Goal: Information Seeking & Learning: Learn about a topic

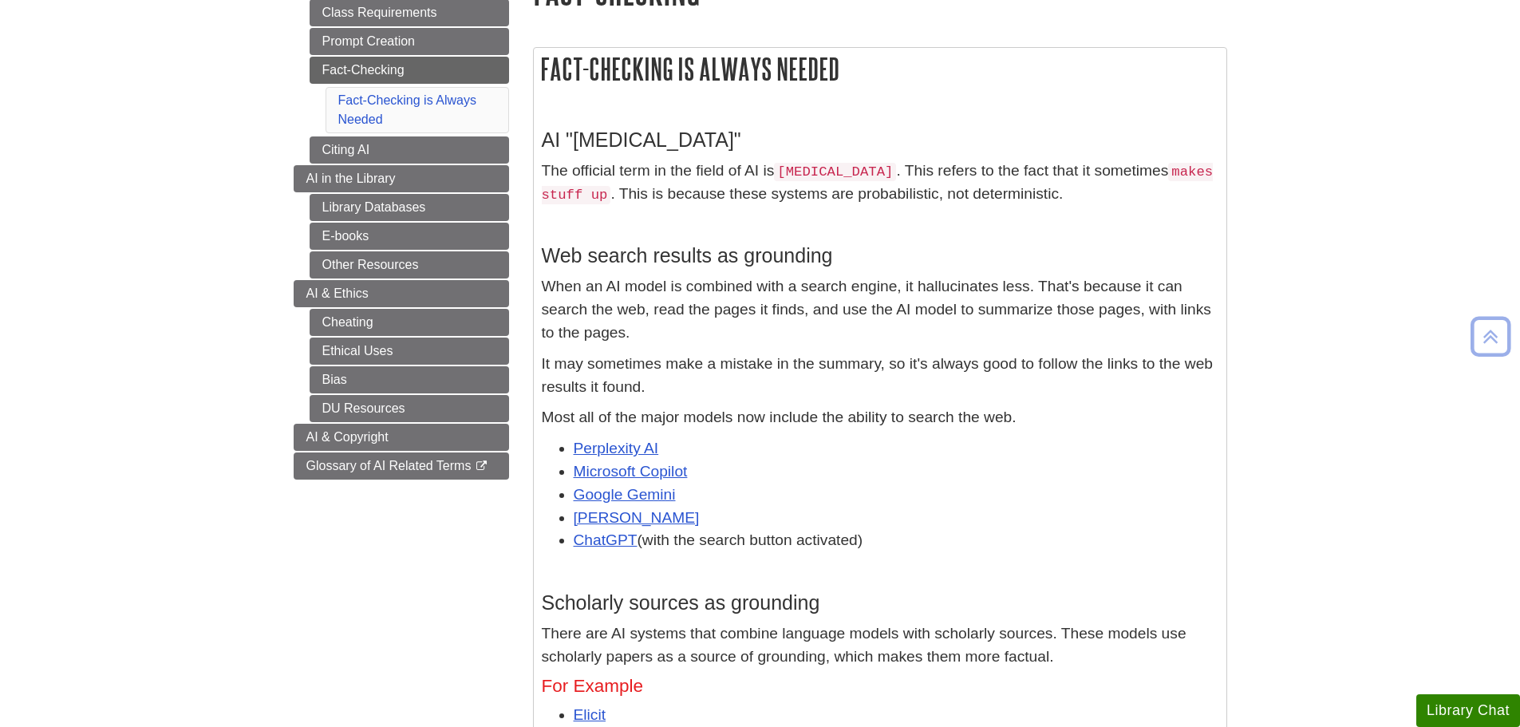
scroll to position [399, 0]
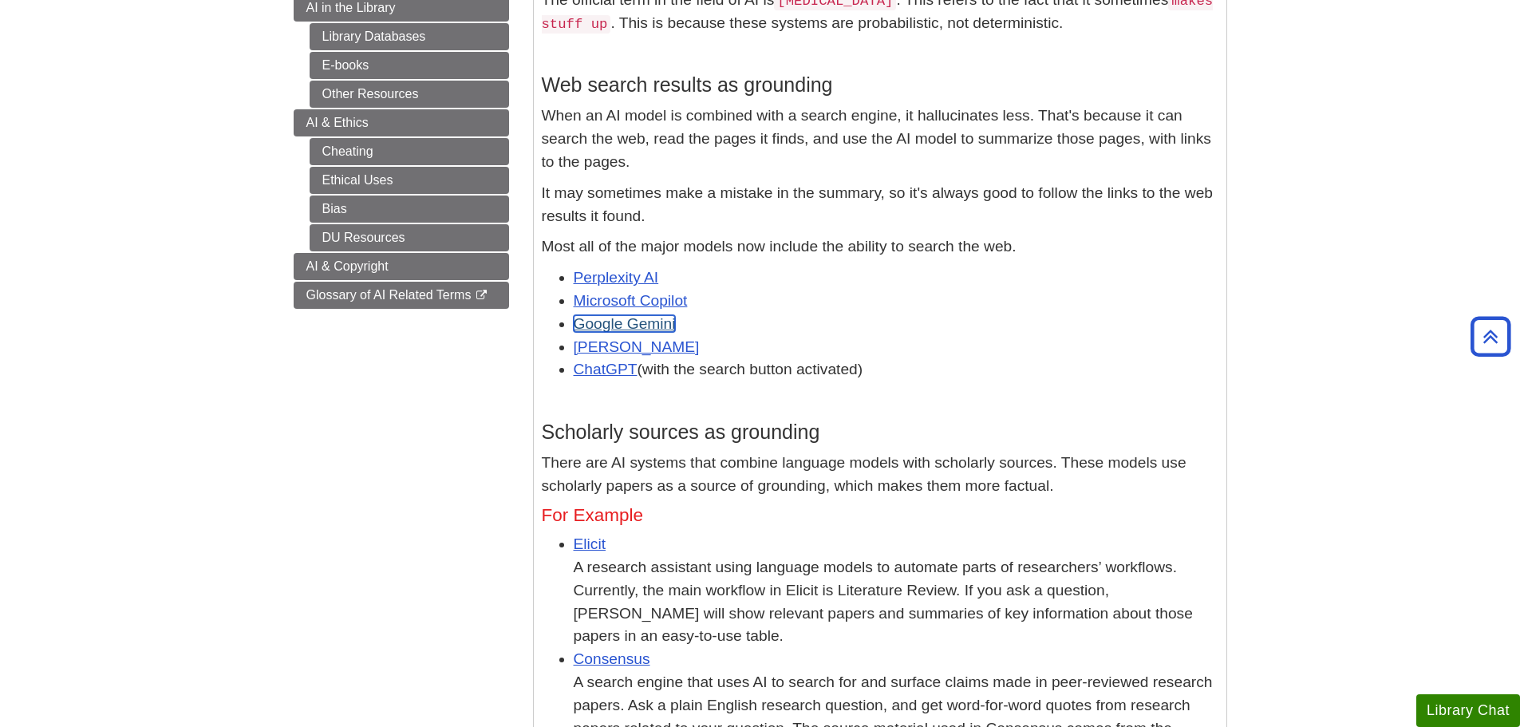
drag, startPoint x: 654, startPoint y: 324, endPoint x: 630, endPoint y: 335, distance: 26.4
drag, startPoint x: 630, startPoint y: 335, endPoint x: 586, endPoint y: 408, distance: 85.9
click at [587, 408] on div "AI "hallucination" The official term in the field of AI is hallucination . This…" at bounding box center [880, 381] width 676 height 879
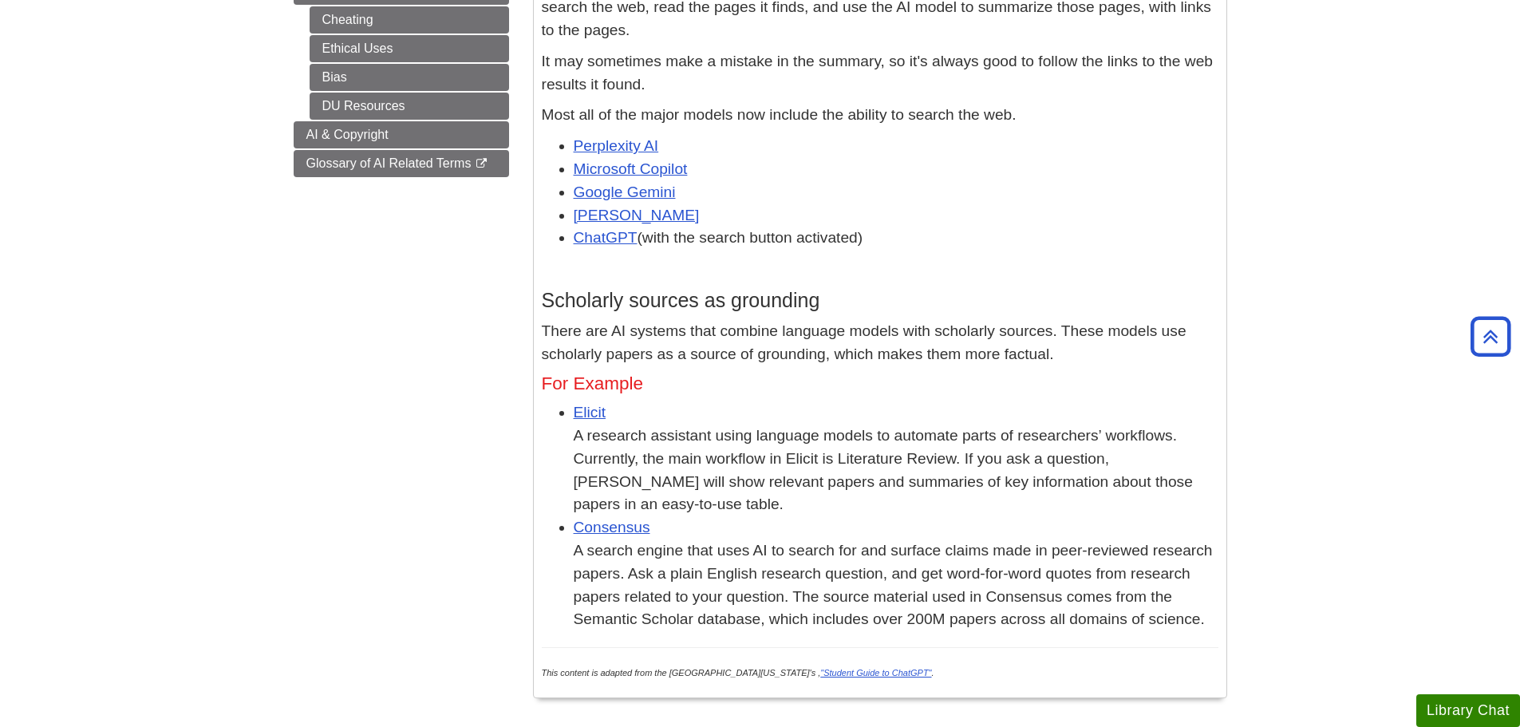
scroll to position [558, 0]
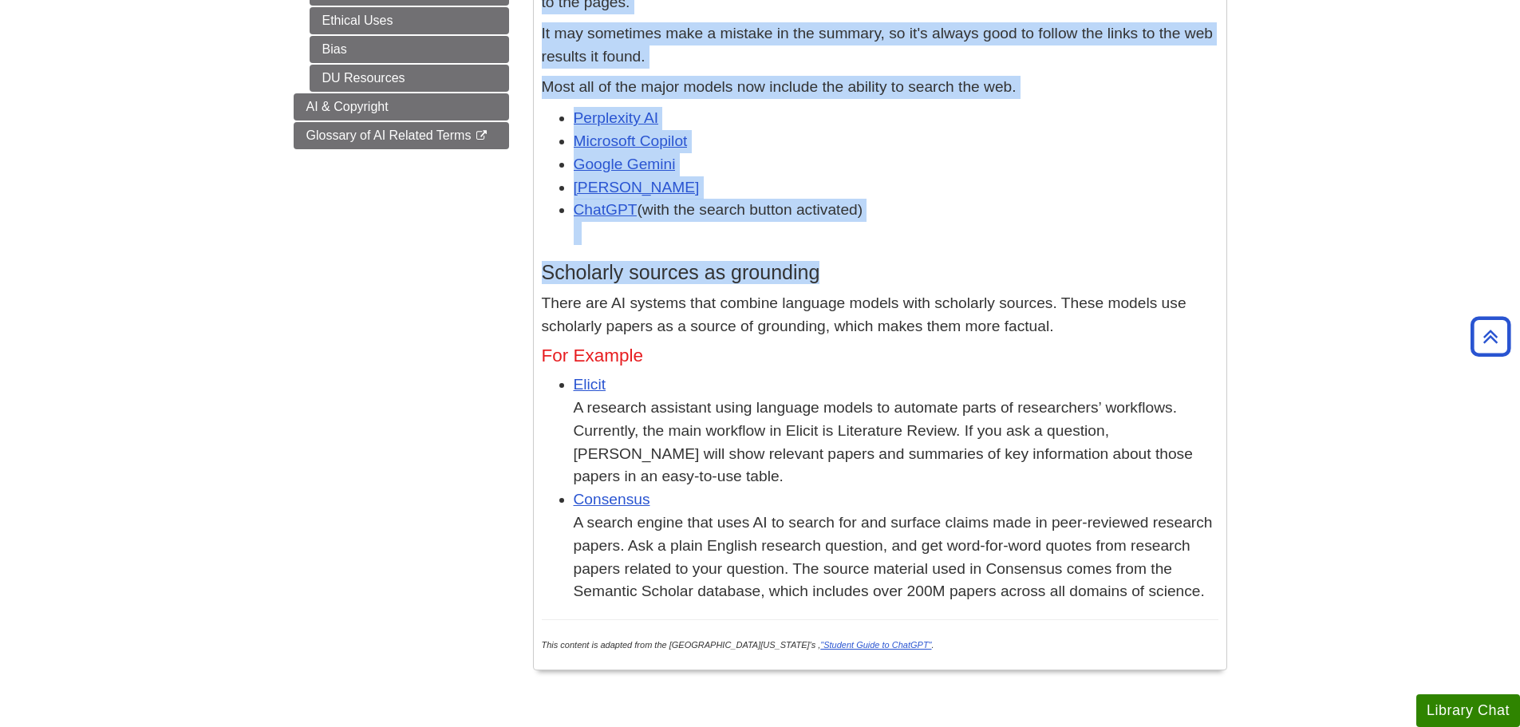
drag, startPoint x: 829, startPoint y: 271, endPoint x: 541, endPoint y: 281, distance: 288.1
click at [523, 286] on div "Fact-Checking is Always Needed AI "hallucination" The official term in the fiel…" at bounding box center [880, 201] width 718 height 1001
click at [560, 275] on h3 "Scholarly sources as grounding" at bounding box center [880, 272] width 676 height 23
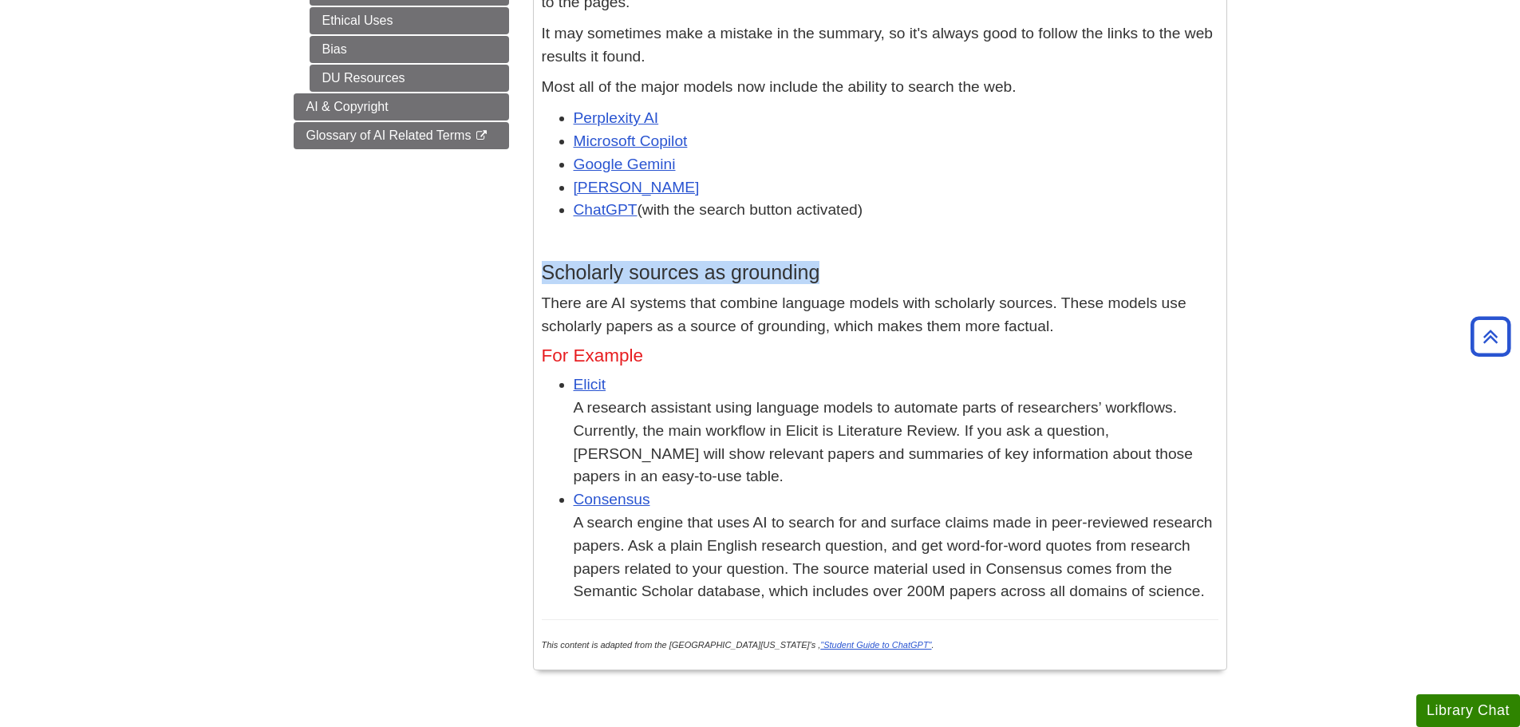
drag, startPoint x: 542, startPoint y: 273, endPoint x: 823, endPoint y: 273, distance: 280.8
click at [823, 273] on h3 "Scholarly sources as grounding" at bounding box center [880, 272] width 676 height 23
copy h3 "Scholarly sources as grounding"
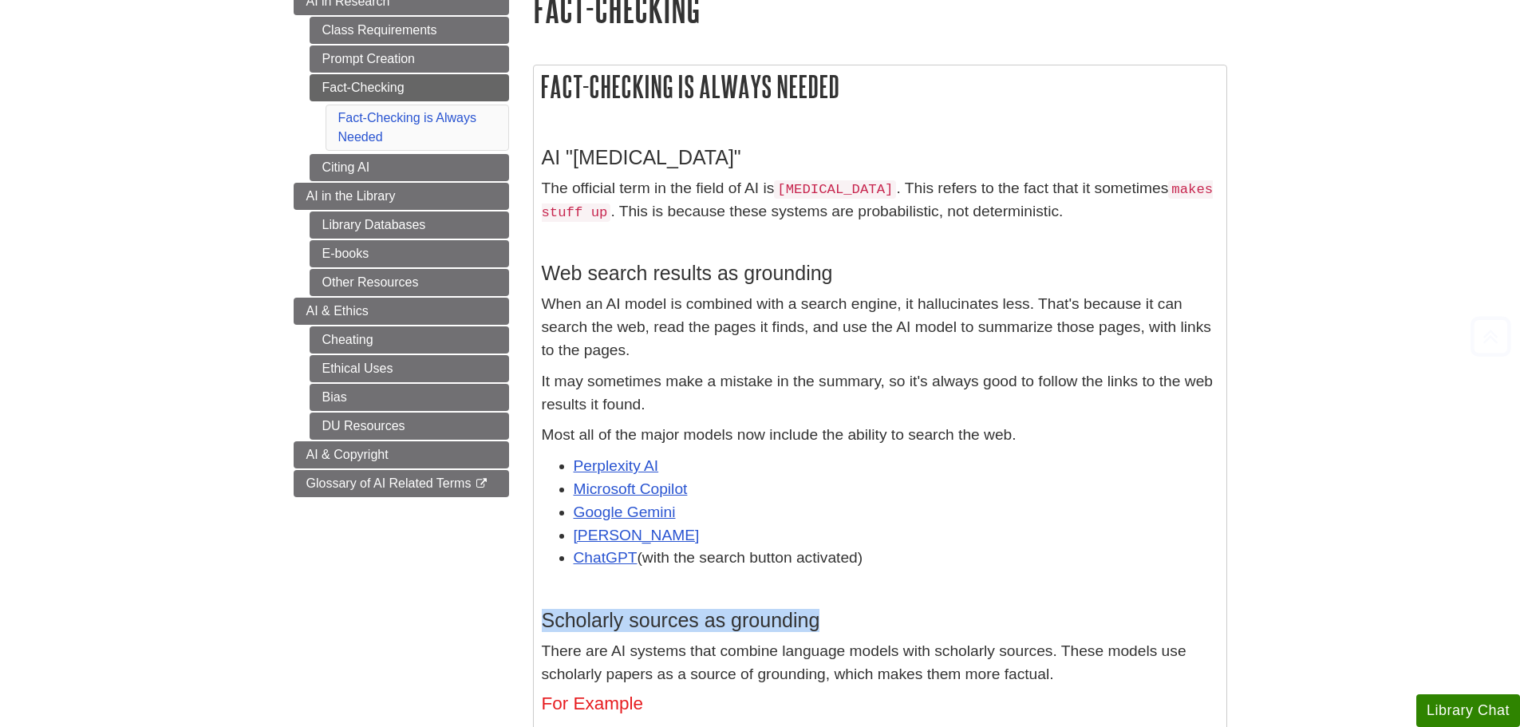
scroll to position [239, 0]
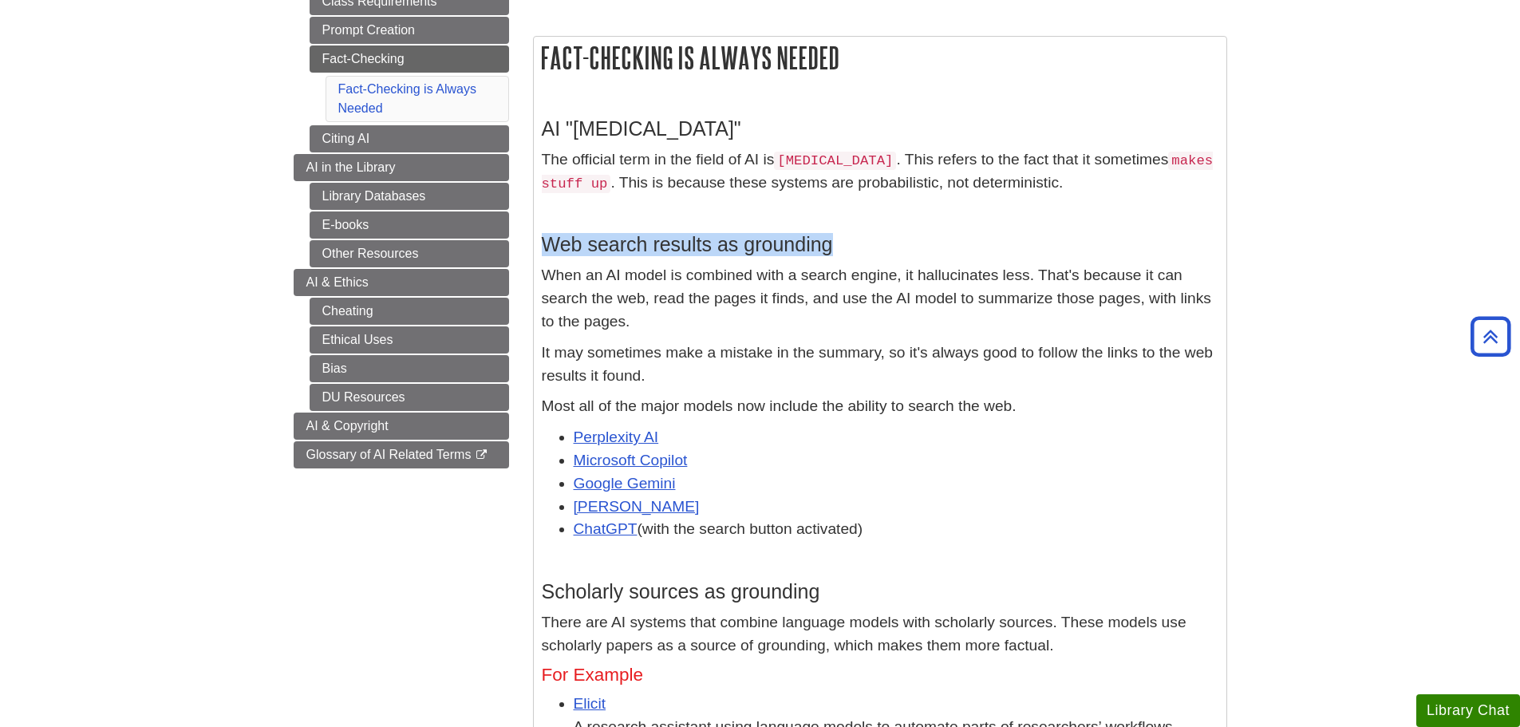
drag, startPoint x: 543, startPoint y: 243, endPoint x: 885, endPoint y: 250, distance: 341.5
click at [885, 250] on h3 "Web search results as grounding" at bounding box center [880, 244] width 676 height 23
copy h3 "Web search results as grounding"
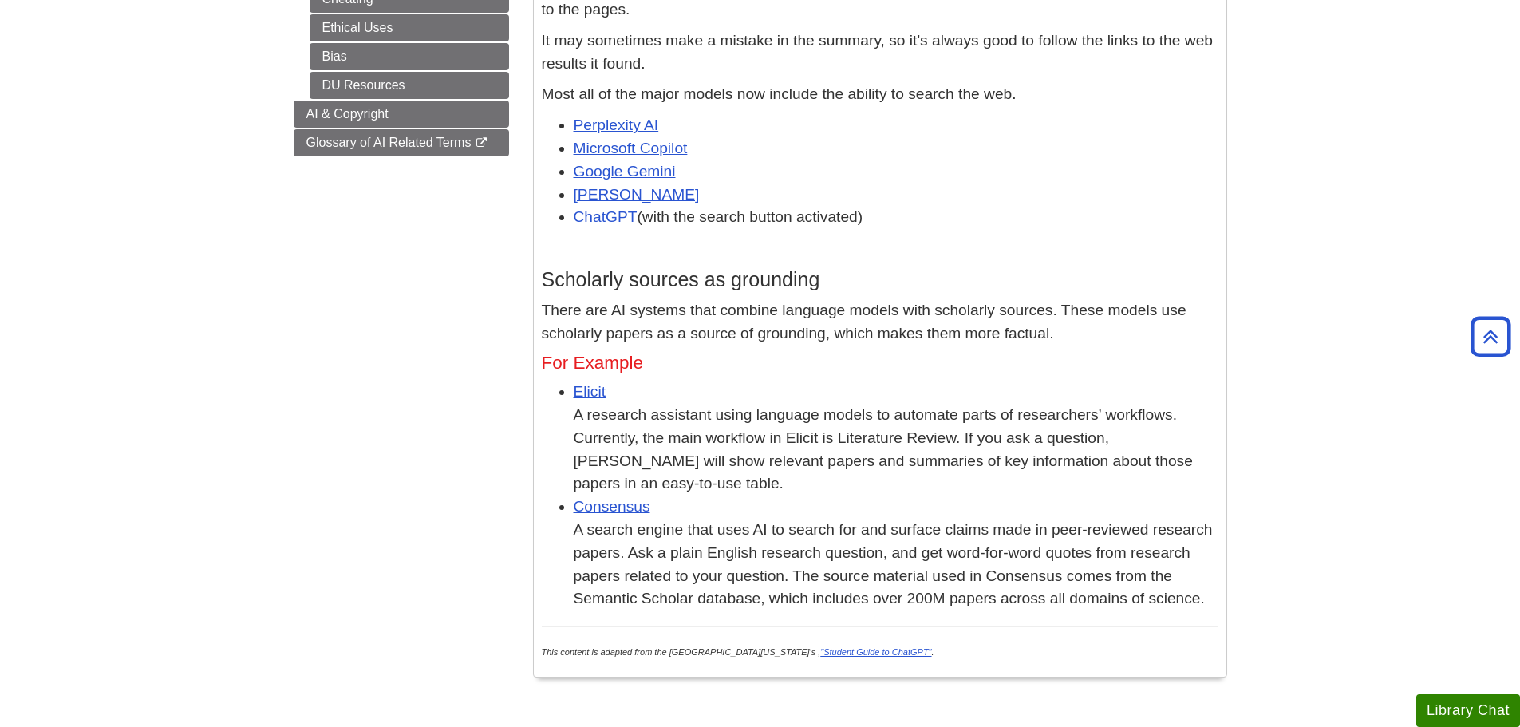
scroll to position [558, 0]
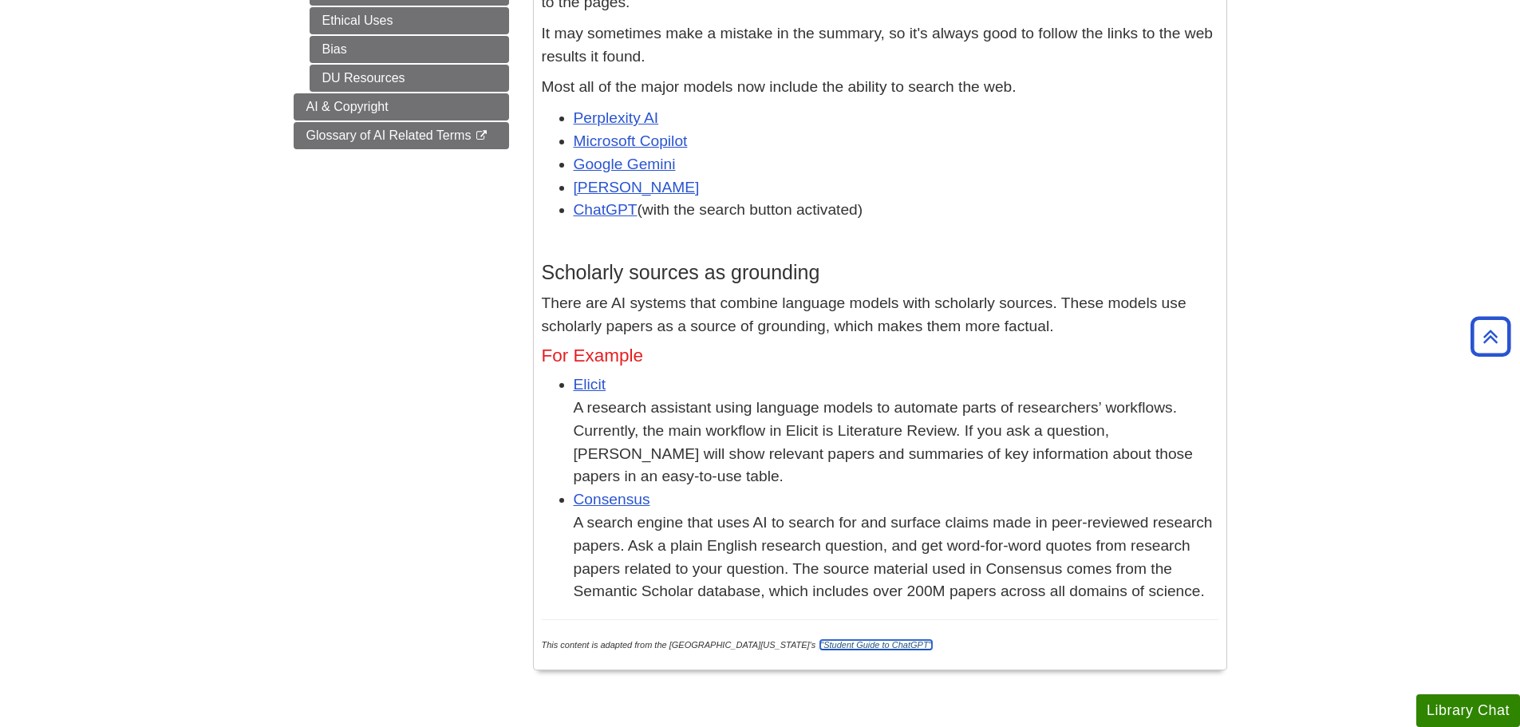
click at [870, 640] on link ""Student Guide to ChatGPT"" at bounding box center [875, 645] width 111 height 10
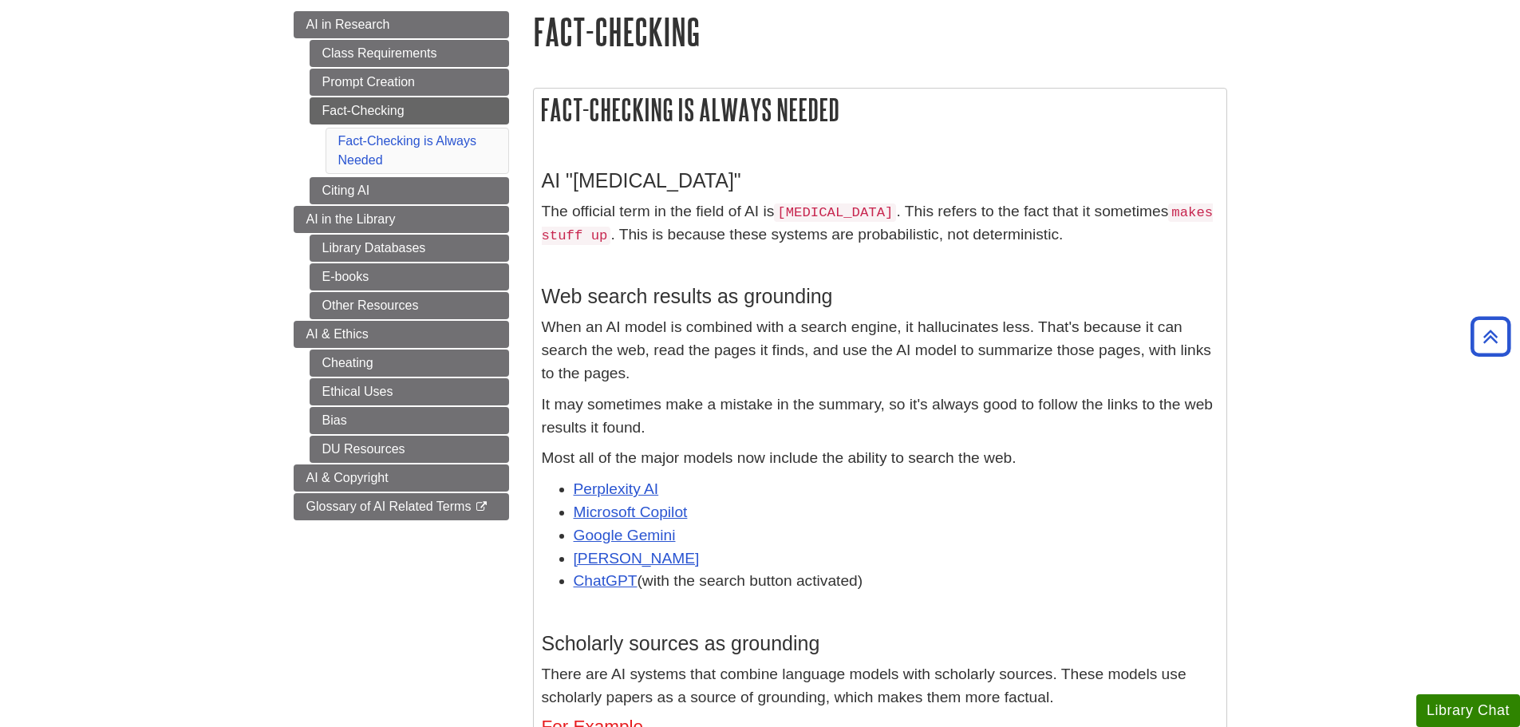
scroll to position [160, 0]
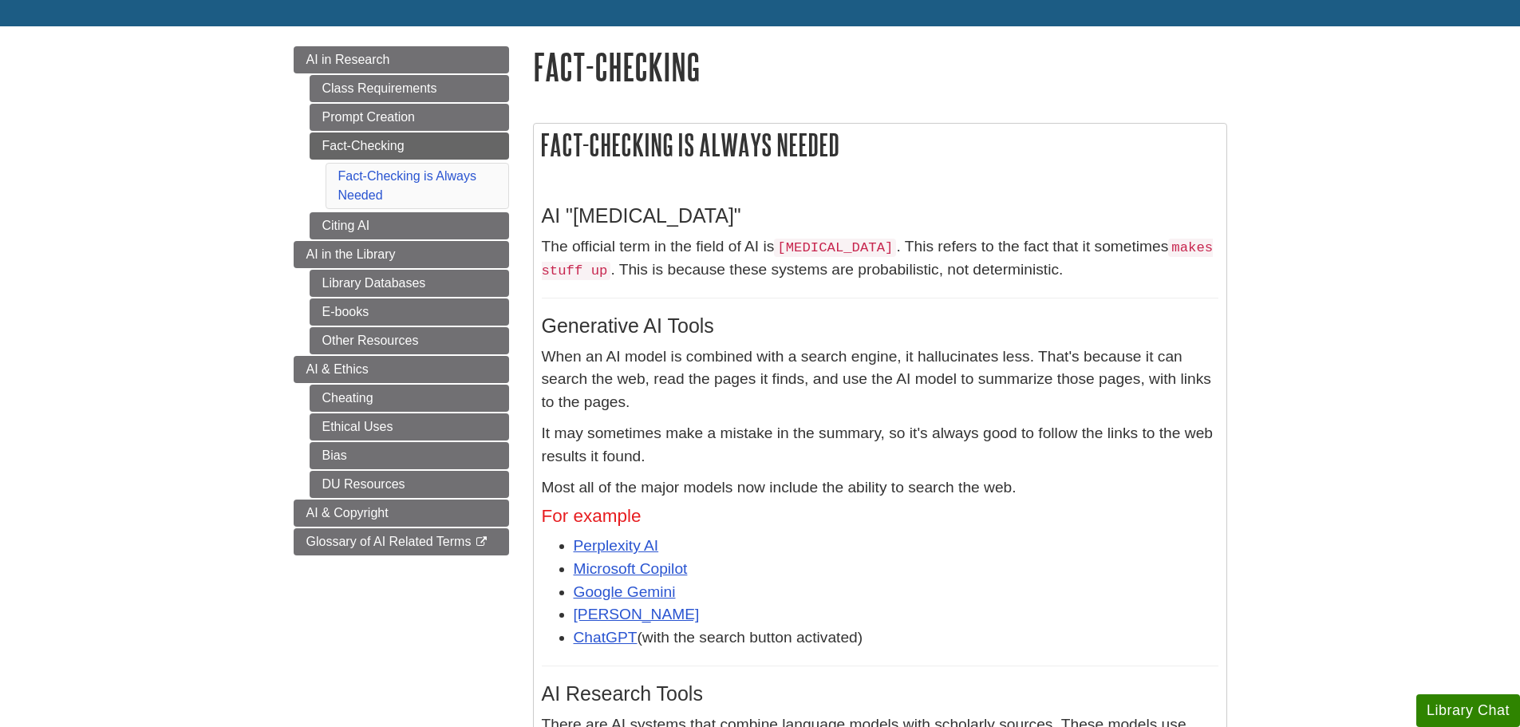
scroll to position [160, 0]
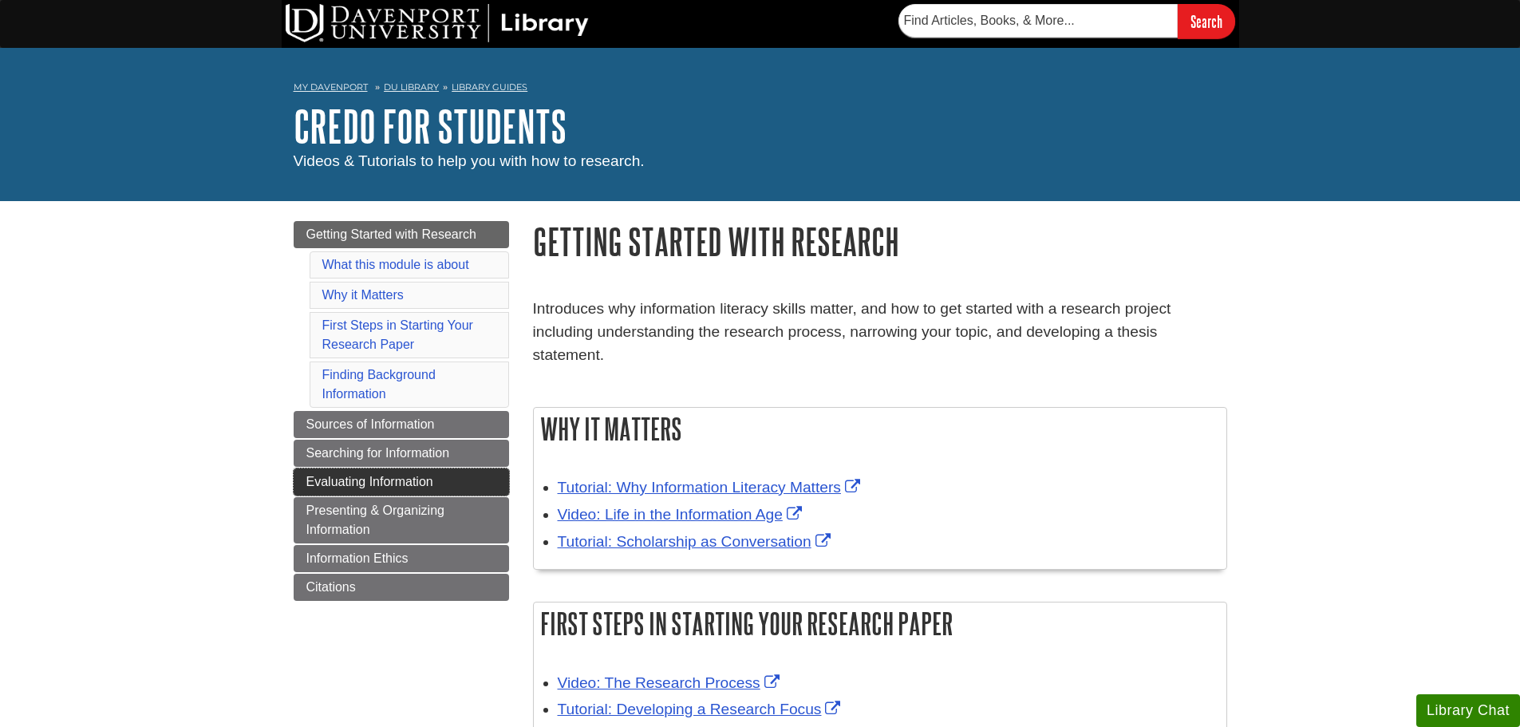
click at [385, 478] on span "Evaluating Information" at bounding box center [369, 482] width 127 height 14
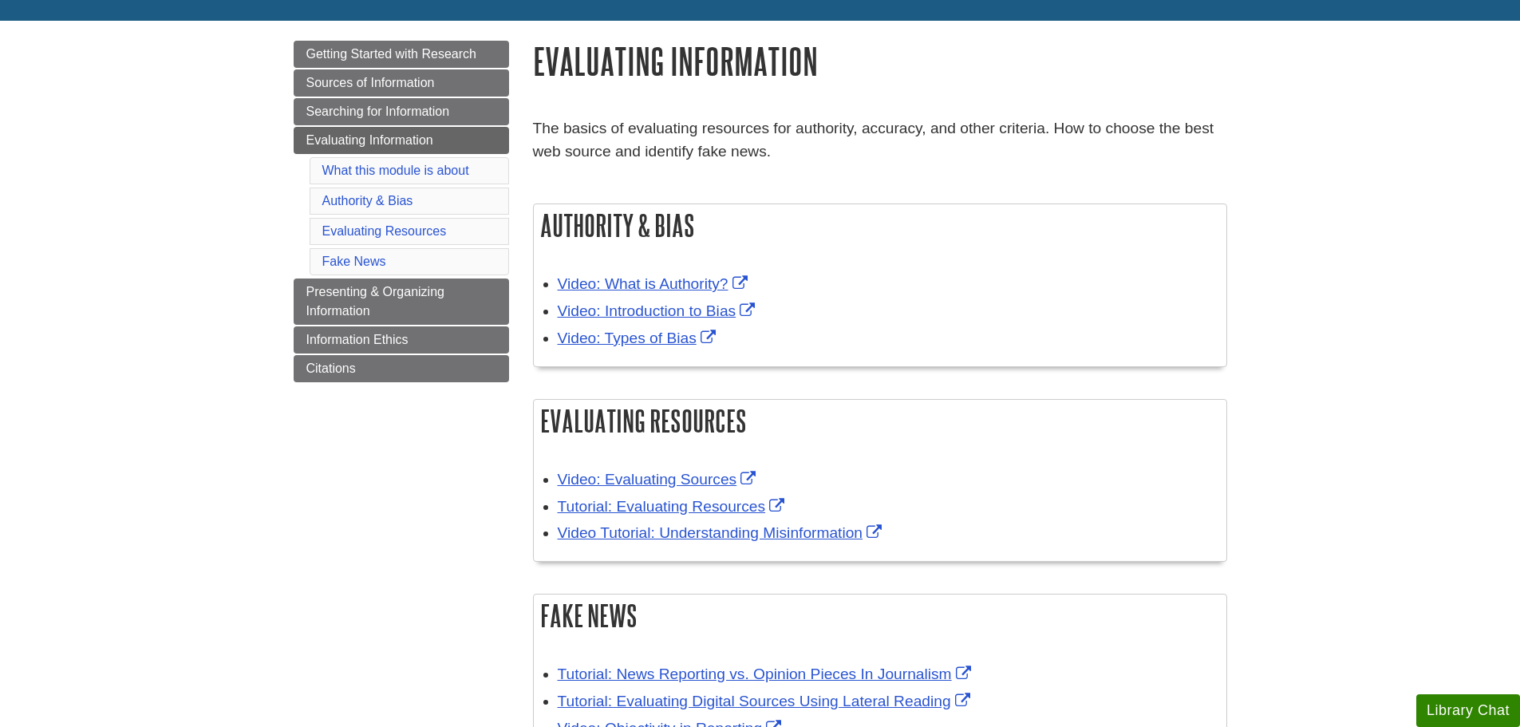
scroll to position [239, 0]
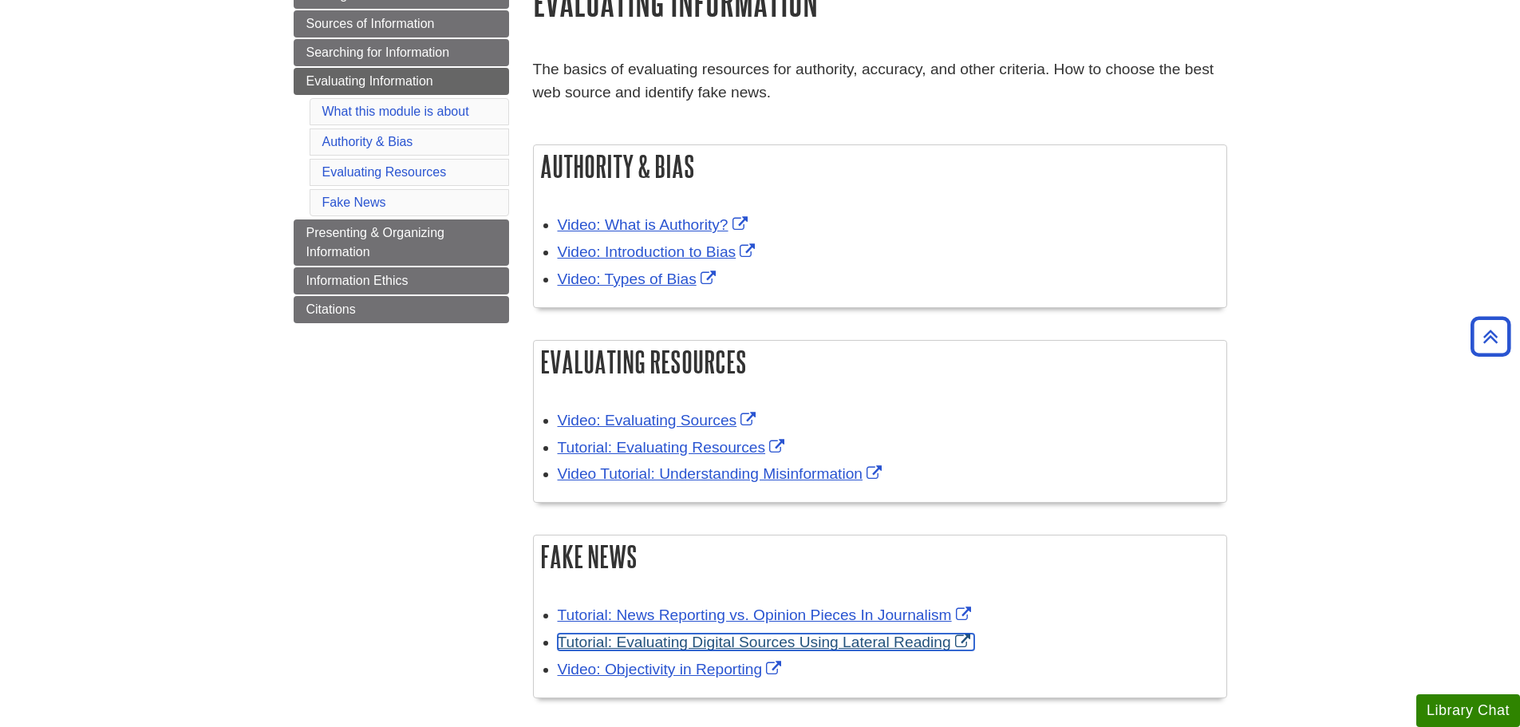
click at [856, 644] on link "Tutorial: Evaluating Digital Sources Using Lateral Reading" at bounding box center [766, 641] width 416 height 17
click at [856, 645] on link "Tutorial: Evaluating Digital Sources Using Lateral Reading" at bounding box center [766, 641] width 416 height 17
